Goal: Navigation & Orientation: Find specific page/section

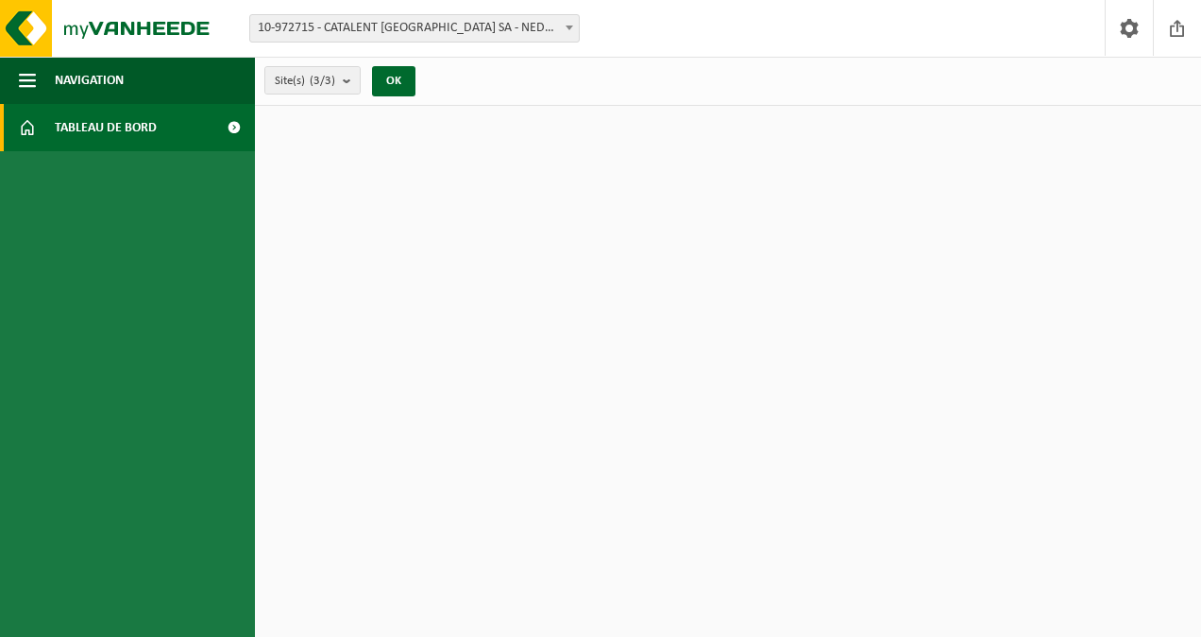
click at [136, 114] on span "Tableau de bord" at bounding box center [106, 127] width 102 height 47
drag, startPoint x: 383, startPoint y: 94, endPoint x: 356, endPoint y: 83, distance: 28.8
click at [356, 83] on b "submit" at bounding box center [351, 80] width 17 height 26
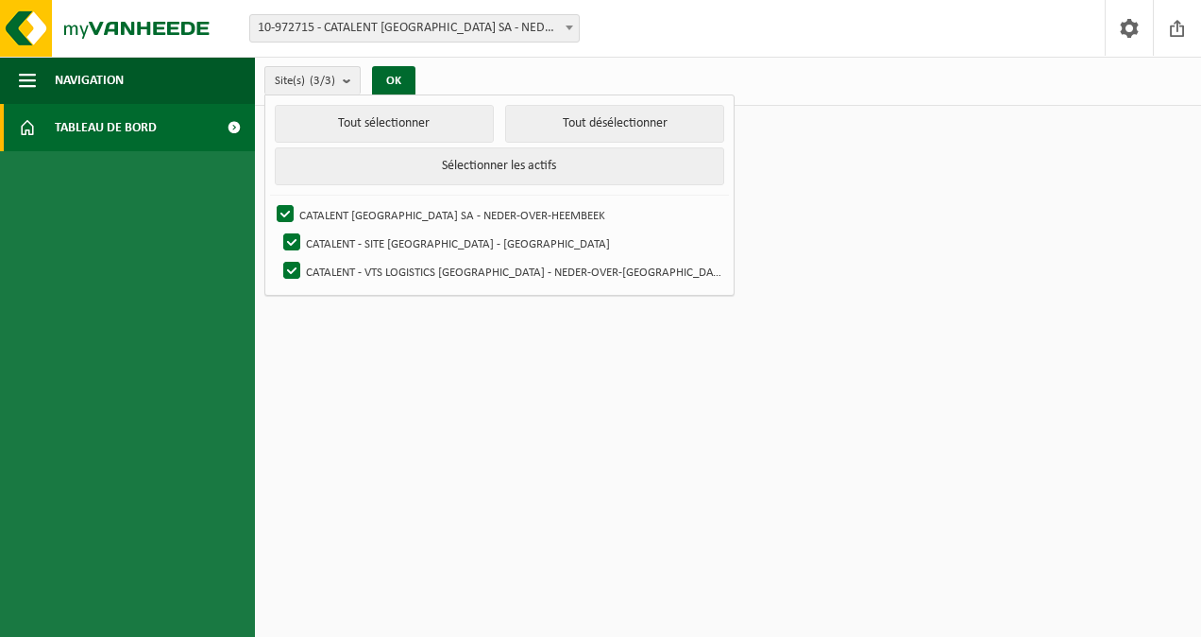
click at [413, 64] on div "Site(s) (3/3) Tout sélectionner Tout désélectionner Sélectionner les actifs CAT…" at bounding box center [345, 80] width 181 height 41
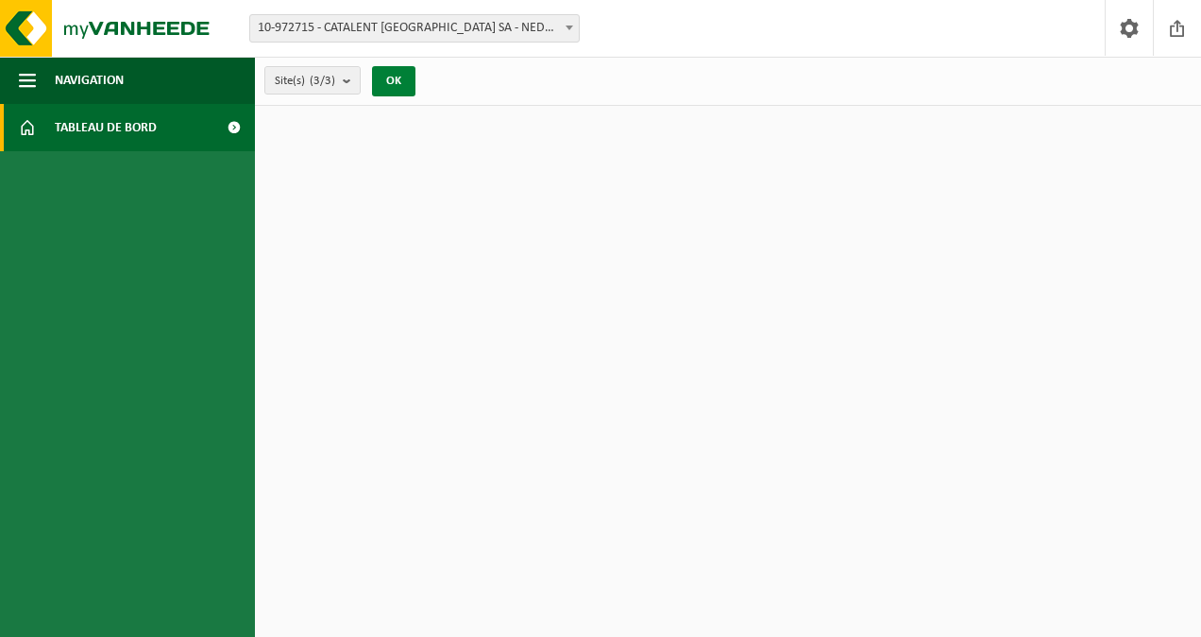
click at [402, 77] on button "OK" at bounding box center [393, 81] width 43 height 30
click at [225, 129] on span at bounding box center [234, 127] width 43 height 47
click at [58, 43] on img at bounding box center [113, 28] width 227 height 57
